Goal: Transaction & Acquisition: Book appointment/travel/reservation

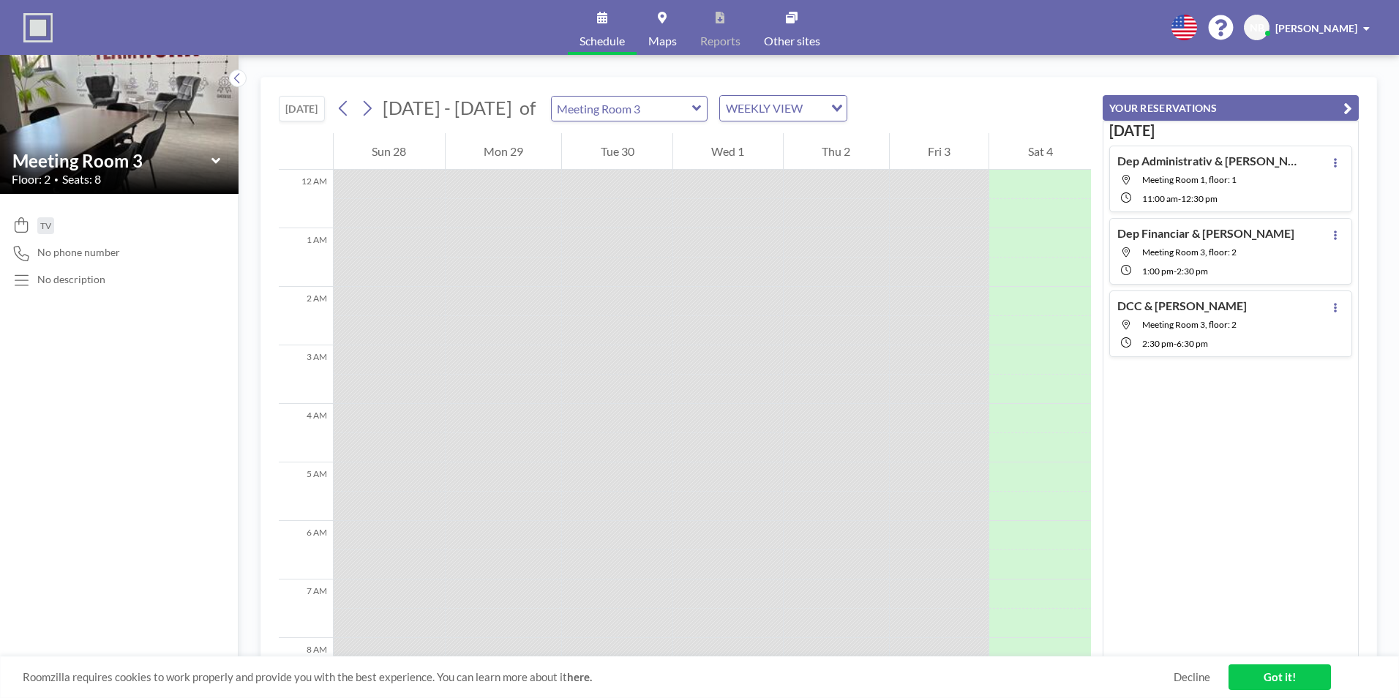
scroll to position [556, 0]
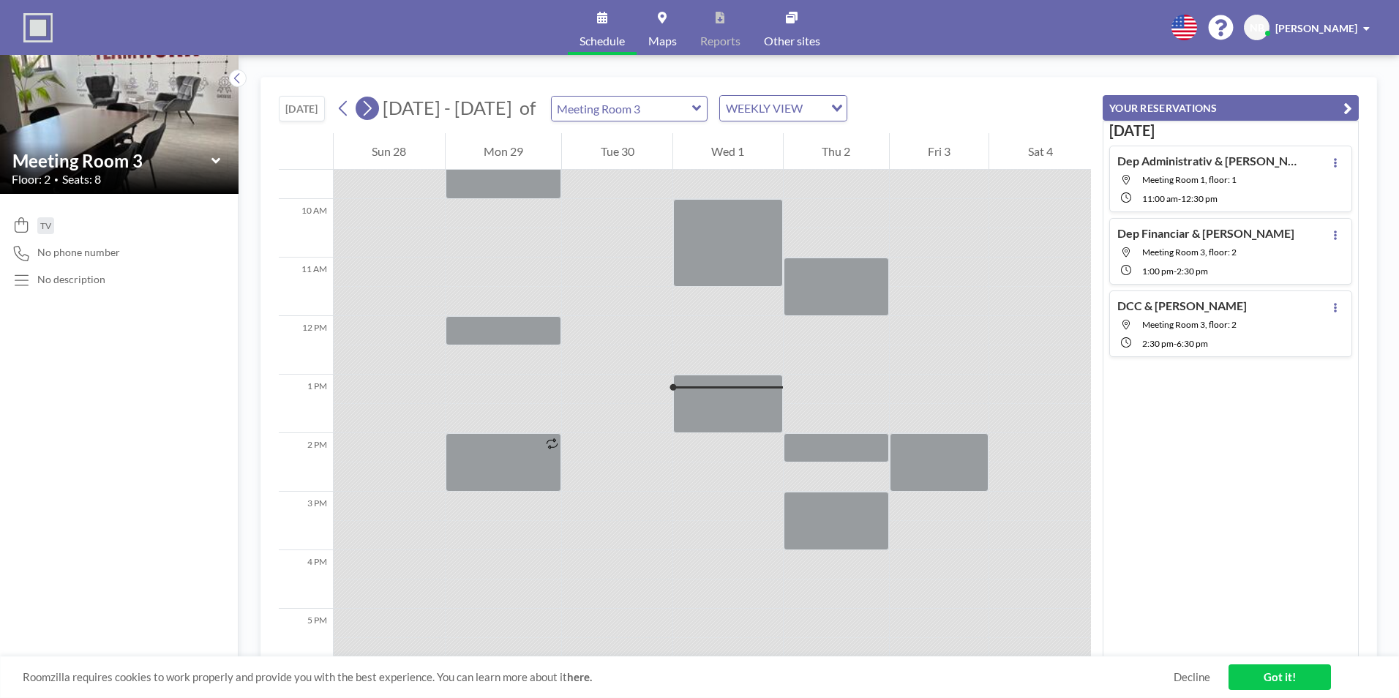
click at [364, 110] on icon at bounding box center [367, 108] width 14 height 22
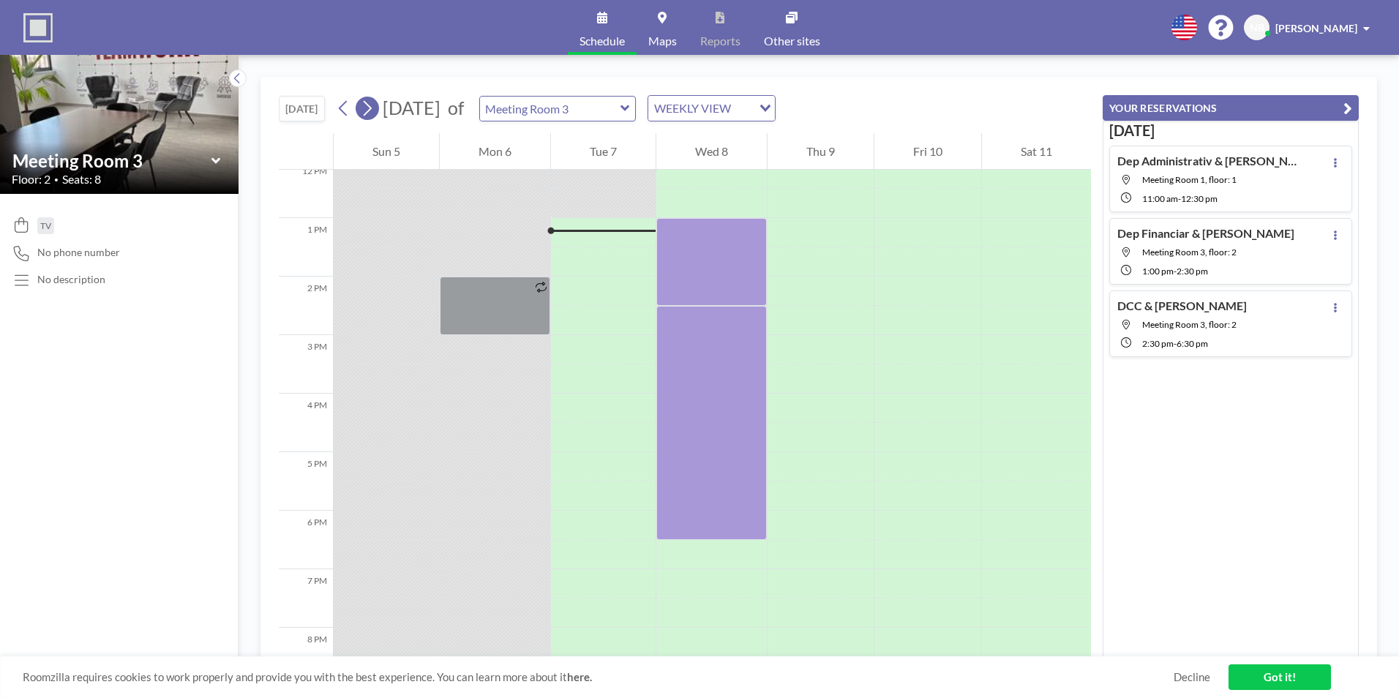
scroll to position [732, 0]
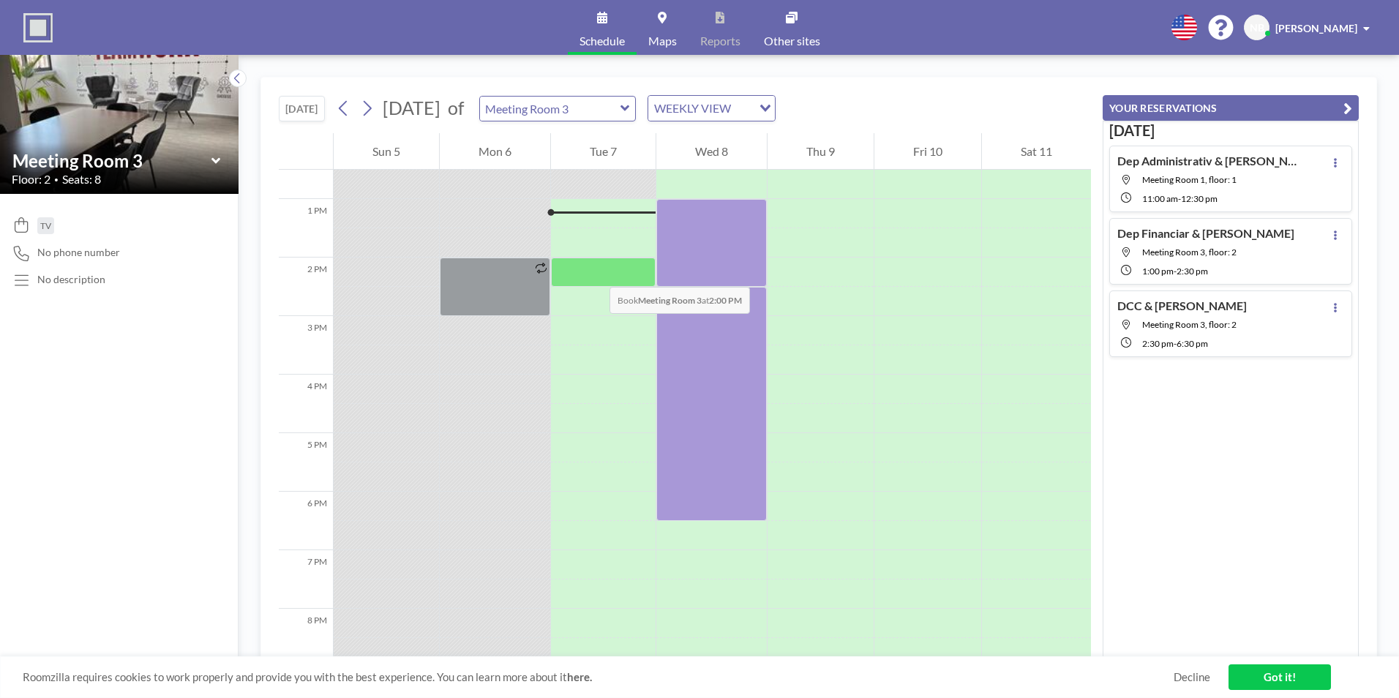
click at [595, 272] on div at bounding box center [603, 272] width 105 height 29
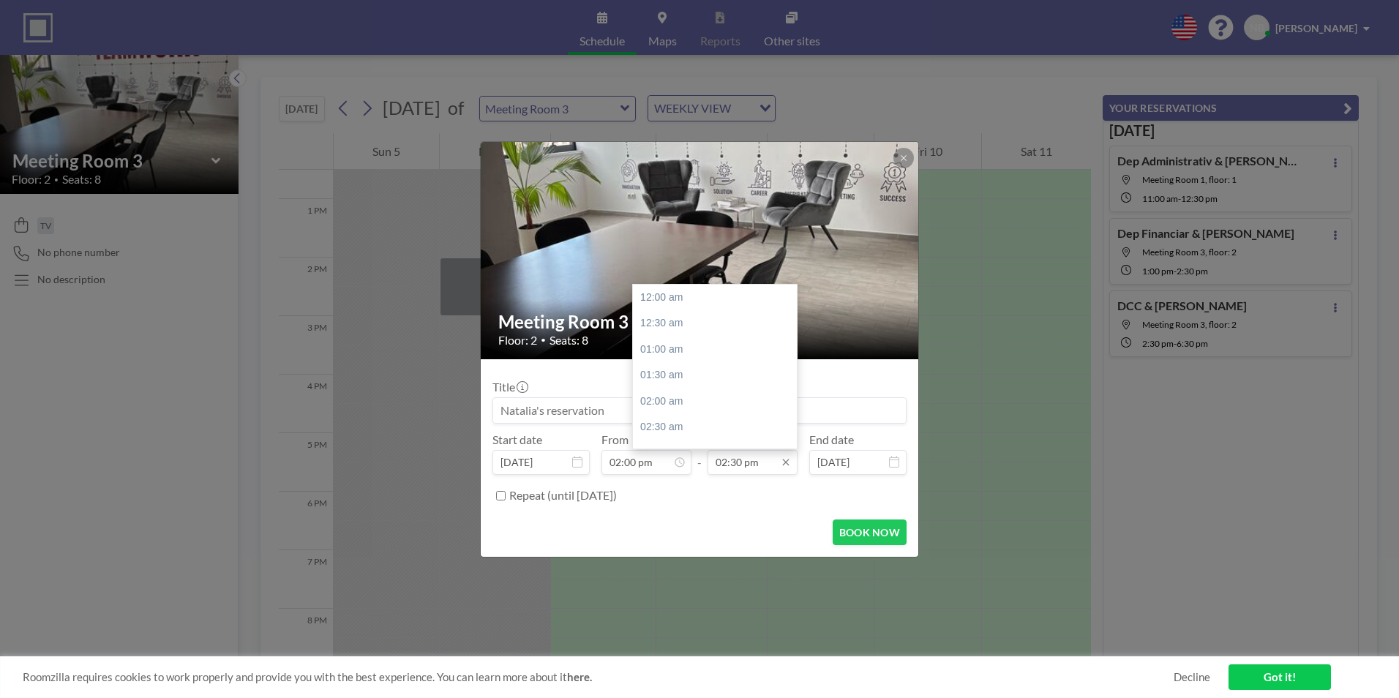
scroll to position [755, 0]
click at [738, 462] on input "02:30 pm" at bounding box center [753, 462] width 90 height 25
click at [671, 327] on div "03:00 pm" at bounding box center [718, 323] width 171 height 26
type input "03:00 pm"
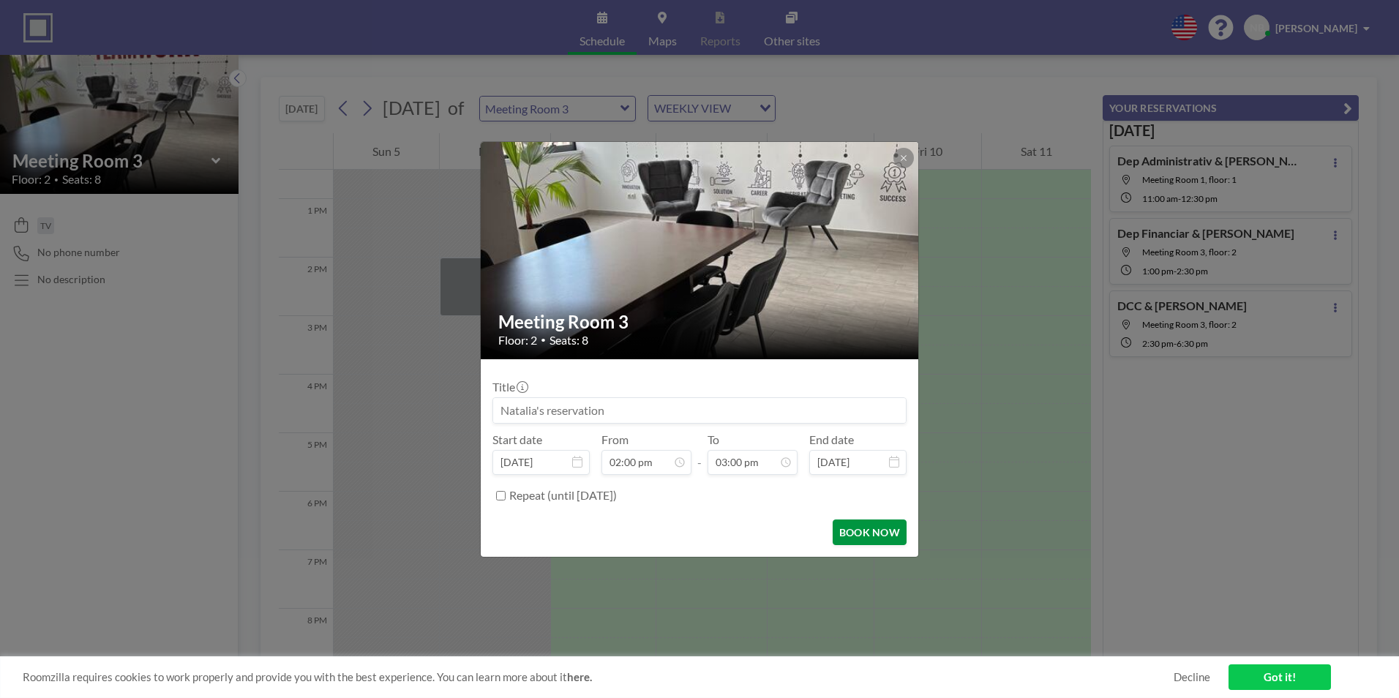
scroll to position [781, 0]
click at [858, 531] on button "BOOK NOW" at bounding box center [870, 532] width 74 height 26
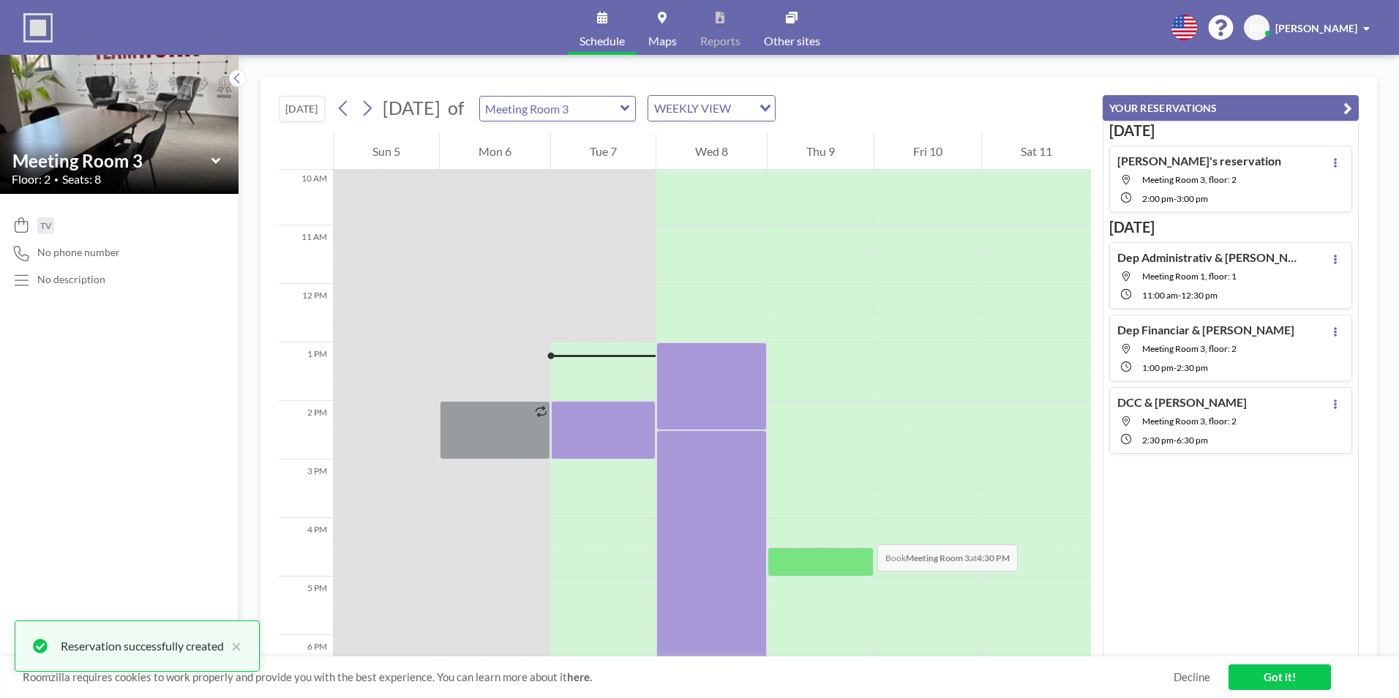
scroll to position [585, 0]
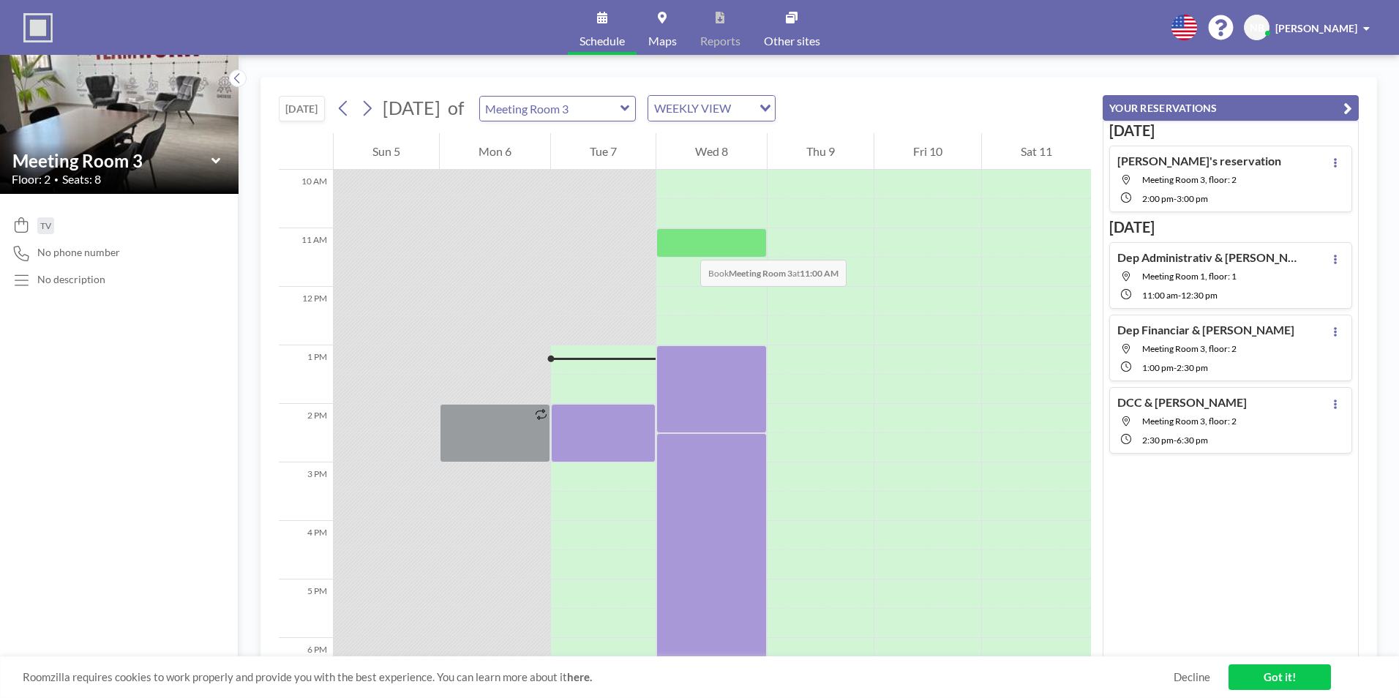
click at [686, 245] on div at bounding box center [711, 242] width 110 height 29
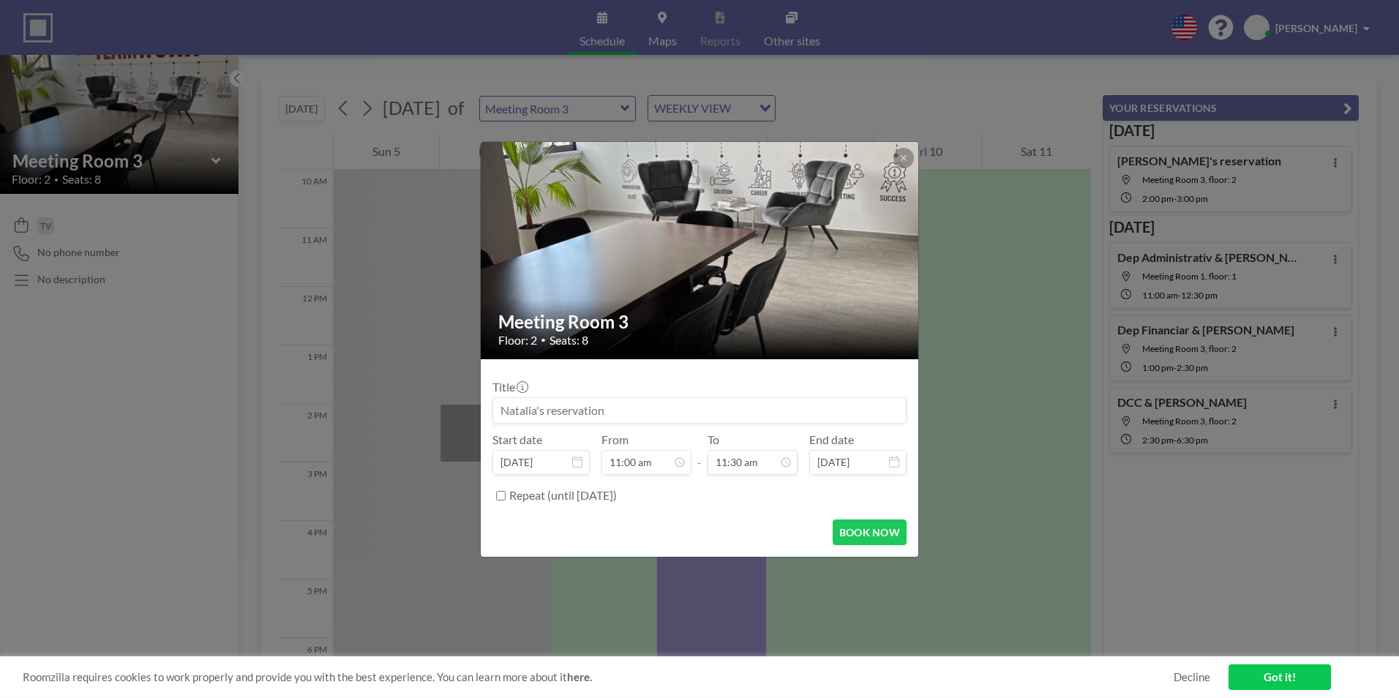
click at [686, 245] on img at bounding box center [700, 250] width 439 height 585
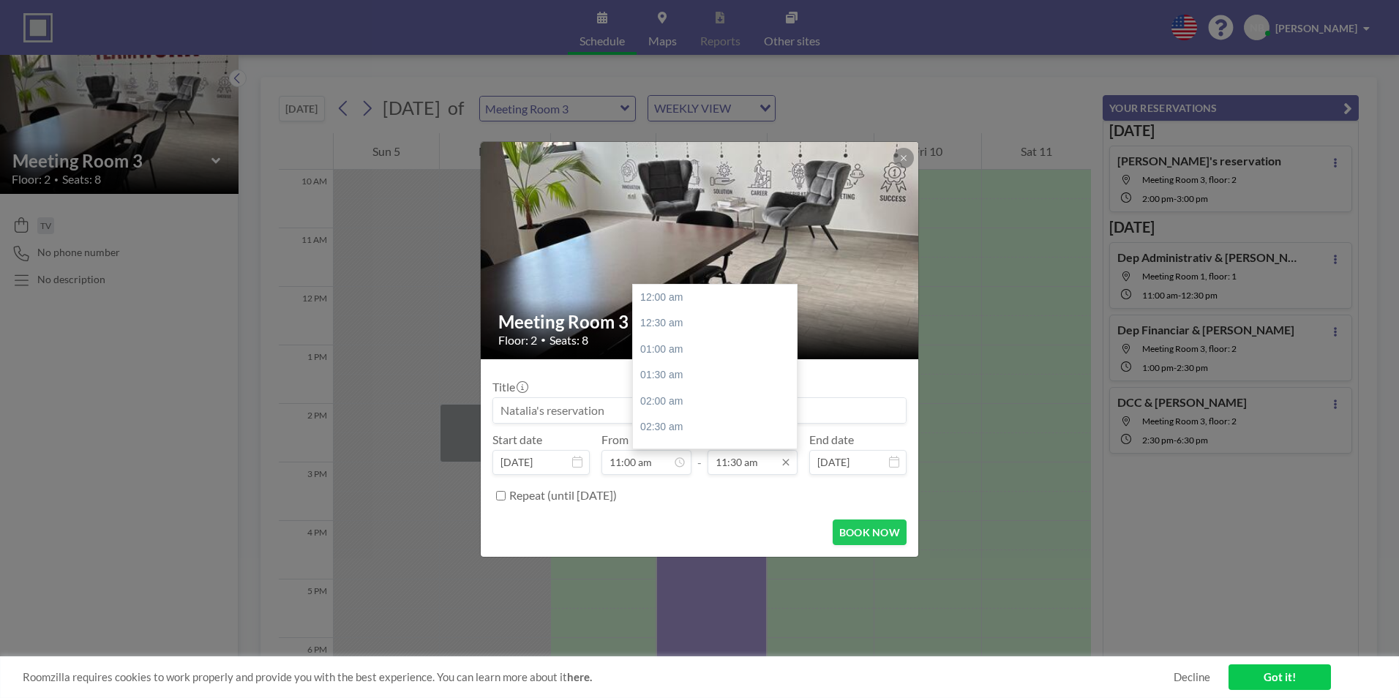
scroll to position [599, 0]
click at [675, 352] on div "12:30 pm" at bounding box center [718, 349] width 171 height 26
type input "12:30 pm"
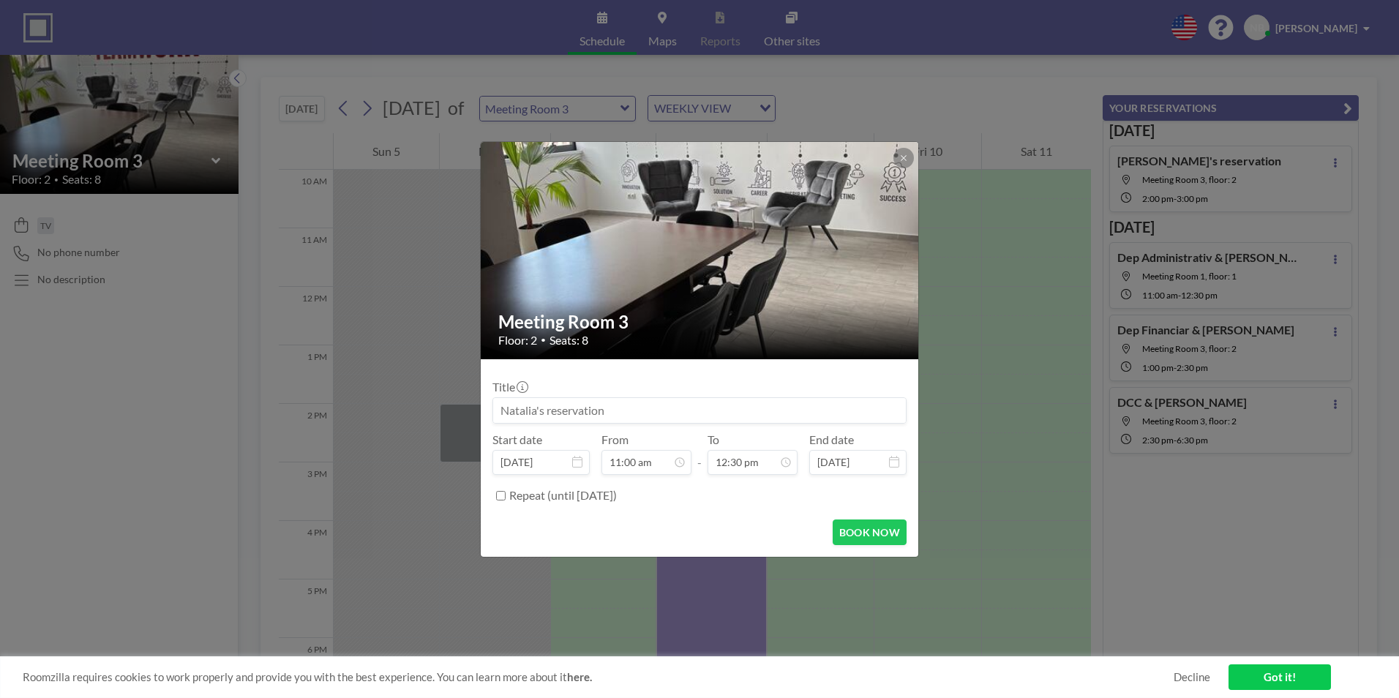
scroll to position [651, 0]
click at [872, 532] on button "BOOK NOW" at bounding box center [870, 532] width 74 height 26
